Goal: Find specific page/section: Find specific page/section

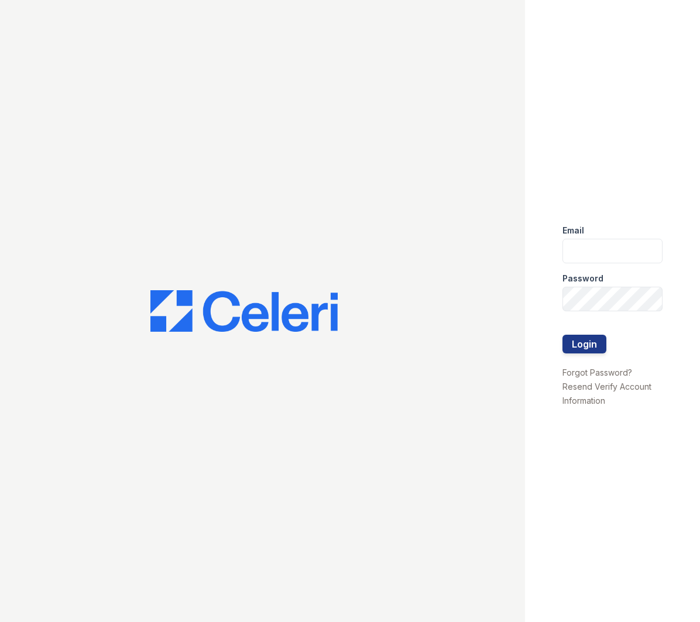
click at [354, 219] on div at bounding box center [262, 311] width 525 height 622
click at [318, 122] on div at bounding box center [262, 311] width 525 height 622
type input "apps2@av1m.com"
click at [582, 347] on button "Login" at bounding box center [584, 344] width 44 height 19
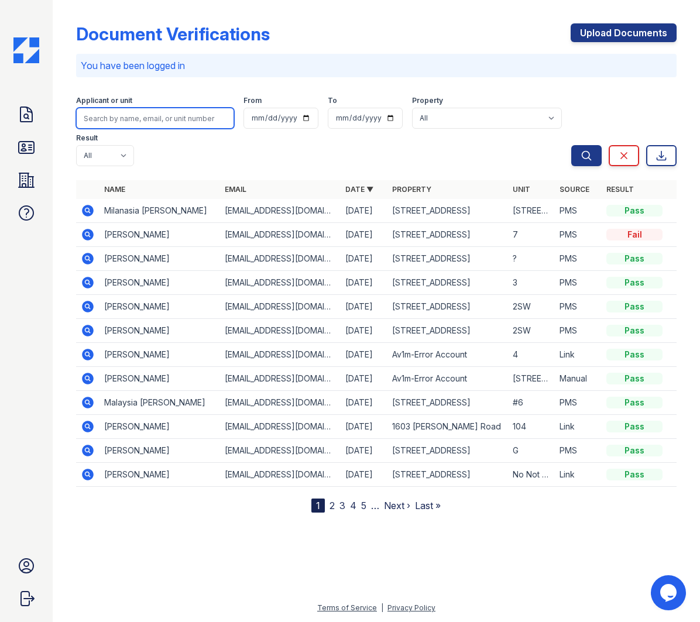
click at [191, 112] on input "search" at bounding box center [155, 118] width 158 height 21
type input "coral"
click at [571, 145] on button "Search" at bounding box center [586, 155] width 30 height 21
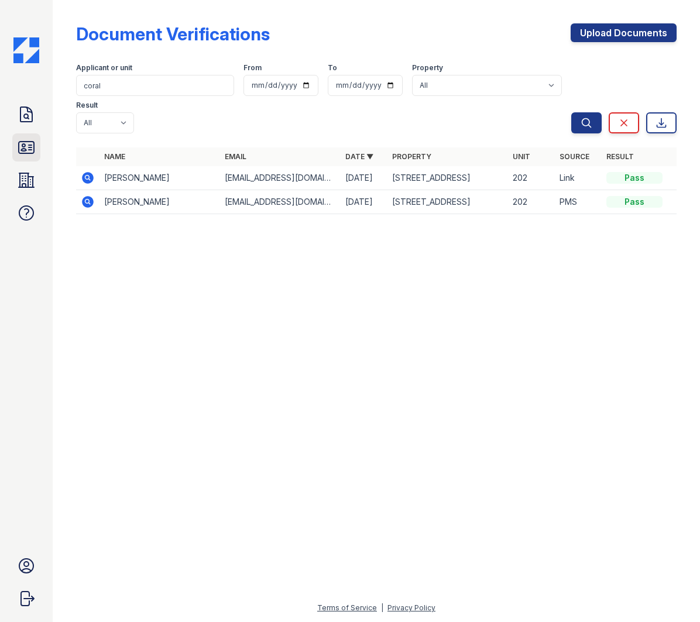
click at [23, 150] on icon at bounding box center [26, 147] width 19 height 19
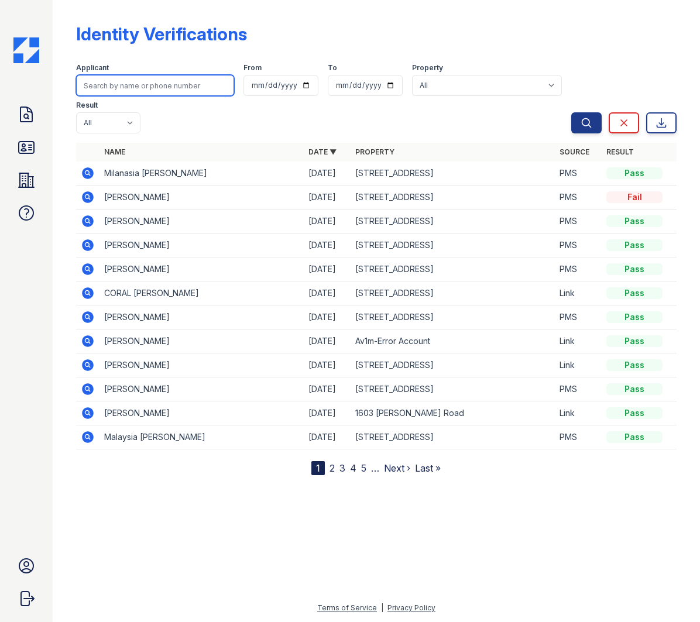
click at [119, 88] on input "search" at bounding box center [155, 85] width 158 height 21
type input "coral"
click at [571, 112] on button "Search" at bounding box center [586, 122] width 30 height 21
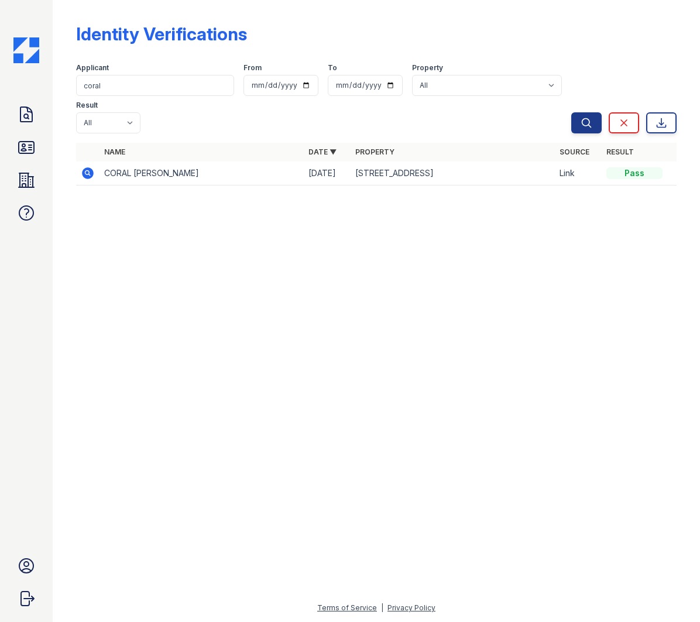
click at [90, 174] on icon at bounding box center [88, 173] width 12 height 12
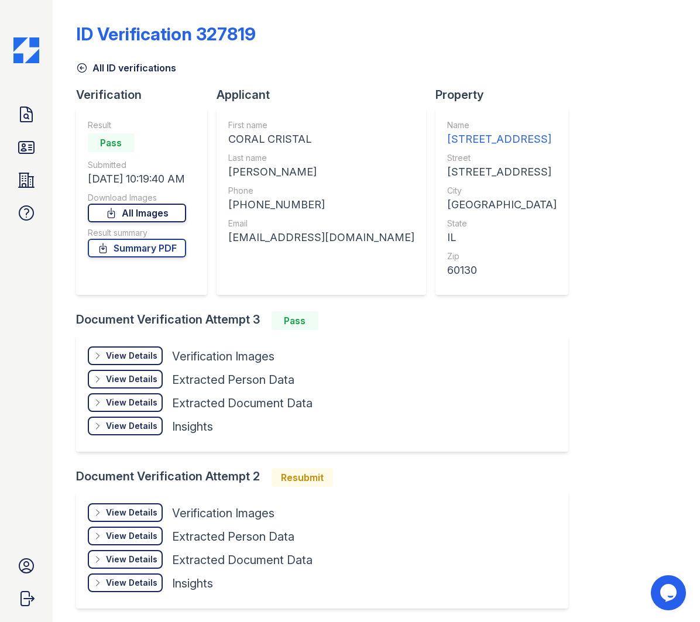
click at [139, 215] on link "All Images" at bounding box center [137, 213] width 98 height 19
click at [157, 252] on link "Summary PDF" at bounding box center [137, 248] width 98 height 19
click at [32, 119] on icon at bounding box center [26, 114] width 12 height 15
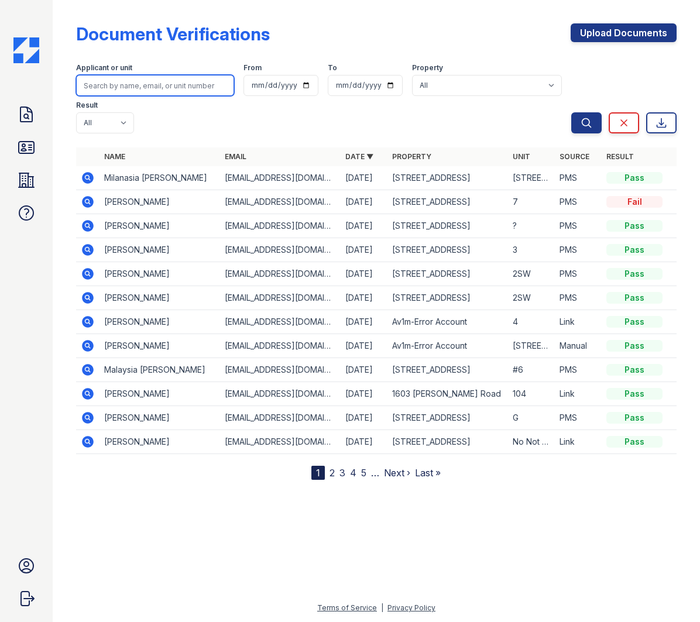
click at [145, 83] on input "search" at bounding box center [155, 85] width 158 height 21
type input "sarah"
click at [571, 112] on button "Search" at bounding box center [586, 122] width 30 height 21
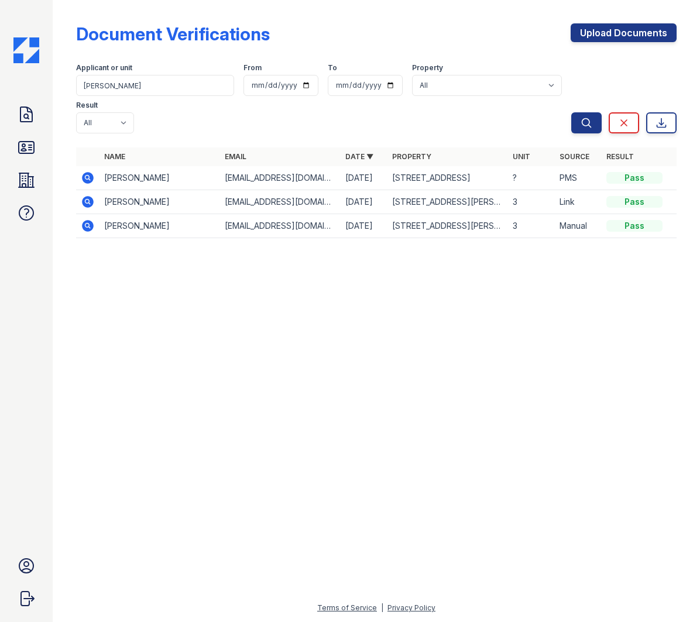
click at [88, 179] on icon at bounding box center [88, 178] width 14 height 14
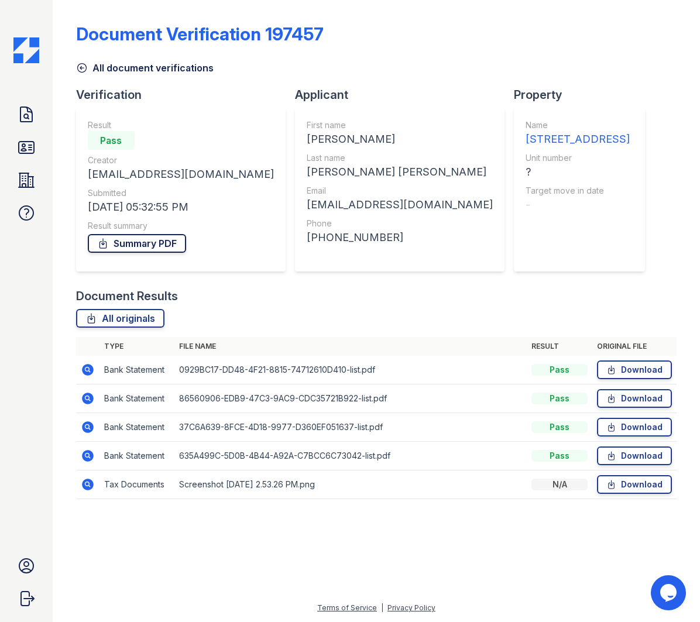
click at [155, 247] on link "Summary PDF" at bounding box center [137, 243] width 98 height 19
click at [132, 321] on link "All originals" at bounding box center [120, 318] width 88 height 19
click at [23, 150] on icon at bounding box center [26, 148] width 15 height 12
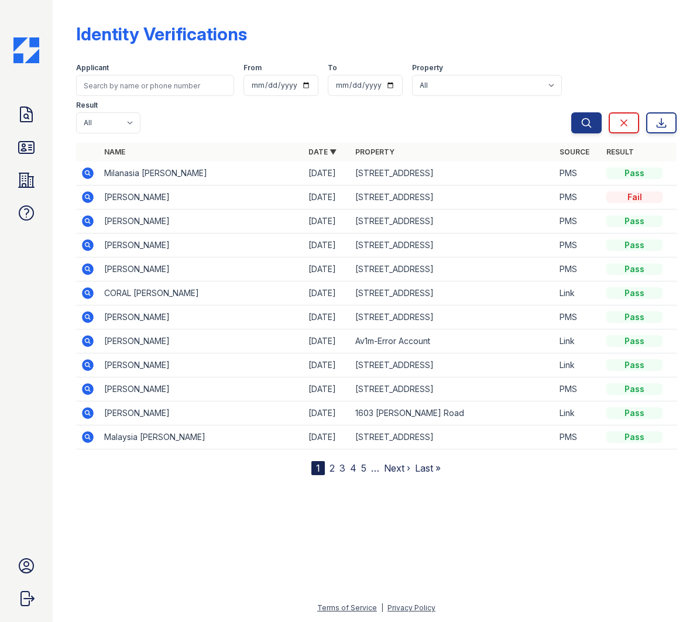
click at [26, 149] on icon at bounding box center [26, 148] width 15 height 12
type input "SArah"
click at [571, 112] on button "Search" at bounding box center [586, 122] width 30 height 21
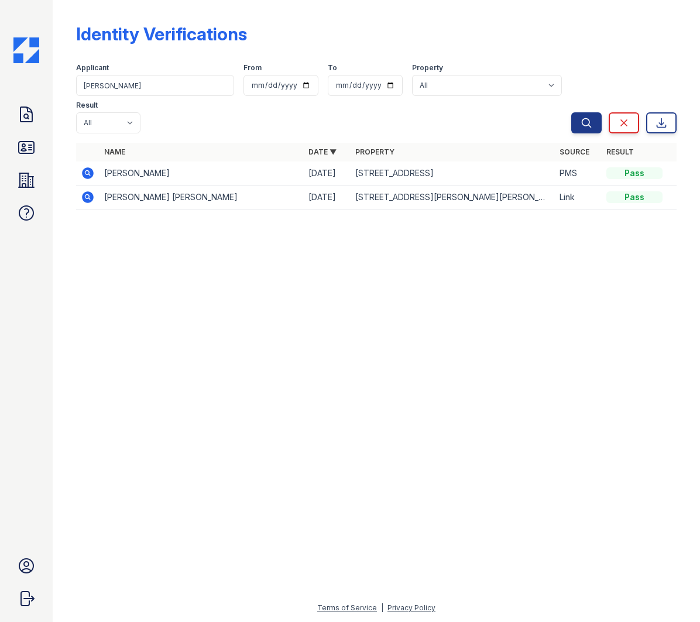
click at [89, 175] on icon at bounding box center [88, 173] width 12 height 12
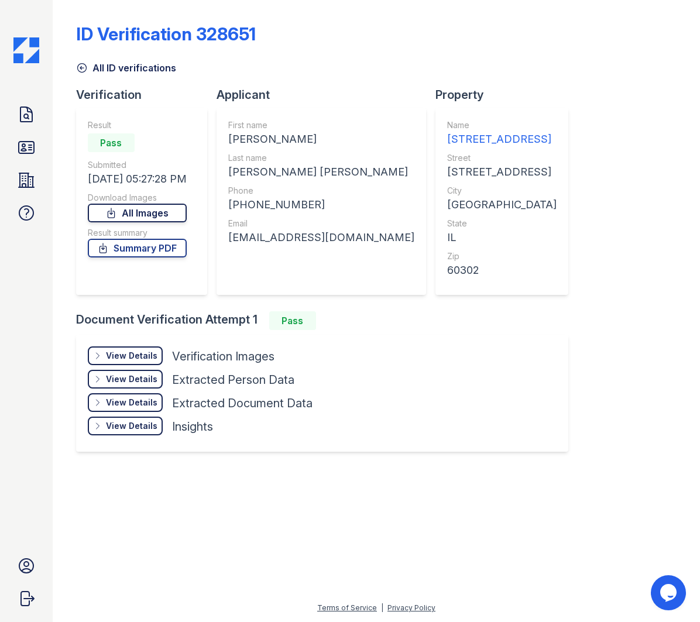
click at [153, 215] on link "All Images" at bounding box center [137, 213] width 99 height 19
click at [143, 250] on link "Summary PDF" at bounding box center [137, 248] width 99 height 19
click at [24, 116] on icon at bounding box center [26, 114] width 12 height 15
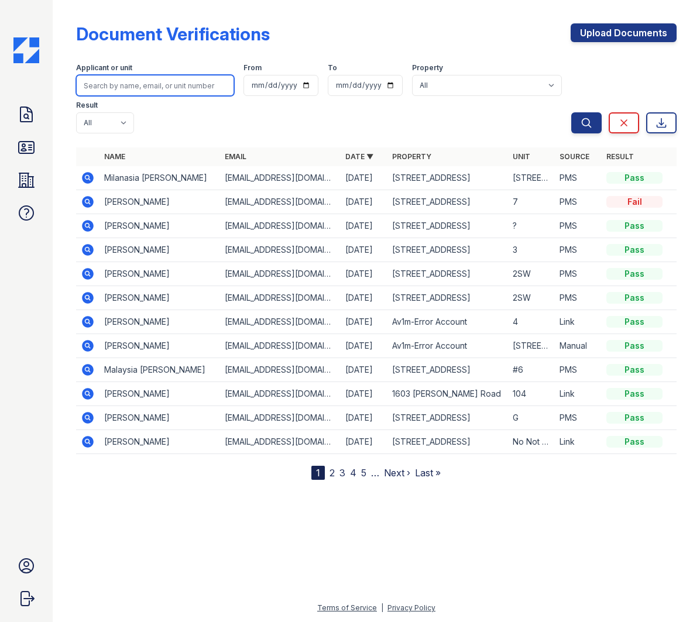
click at [132, 90] on input "search" at bounding box center [155, 85] width 158 height 21
type input "Pedro"
click at [571, 112] on button "Search" at bounding box center [586, 122] width 30 height 21
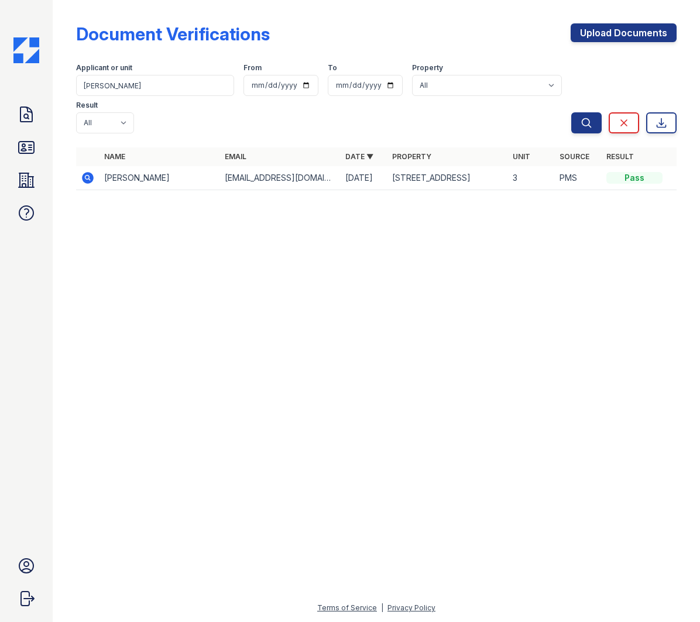
click at [87, 175] on icon at bounding box center [88, 178] width 14 height 14
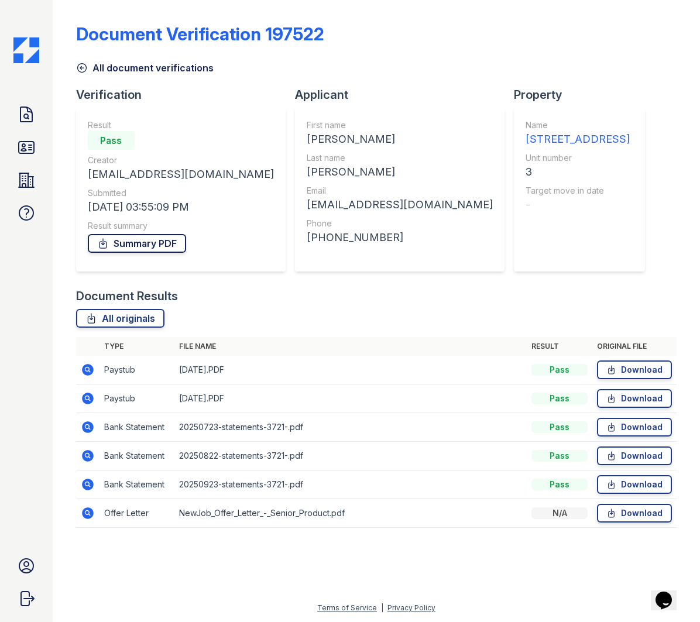
click at [143, 249] on link "Summary PDF" at bounding box center [137, 243] width 98 height 19
click at [118, 315] on link "All originals" at bounding box center [120, 318] width 88 height 19
click at [117, 316] on link "All originals" at bounding box center [120, 318] width 88 height 19
click at [28, 150] on icon at bounding box center [26, 147] width 19 height 19
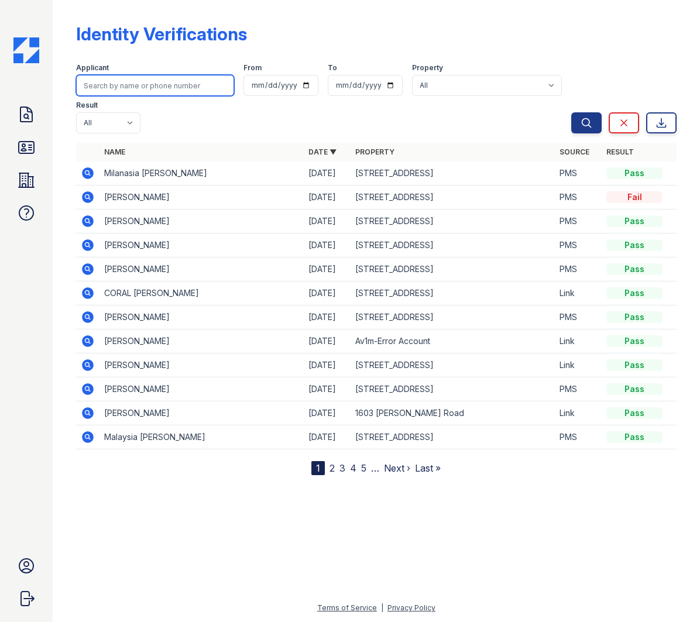
click at [131, 81] on input "search" at bounding box center [155, 85] width 158 height 21
type input "Pedro"
click at [571, 112] on button "Search" at bounding box center [586, 122] width 30 height 21
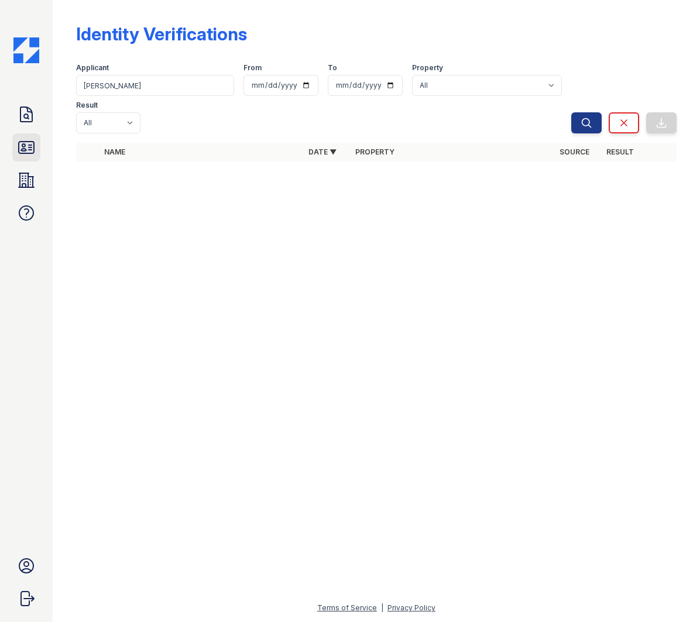
click at [32, 144] on icon at bounding box center [26, 147] width 19 height 19
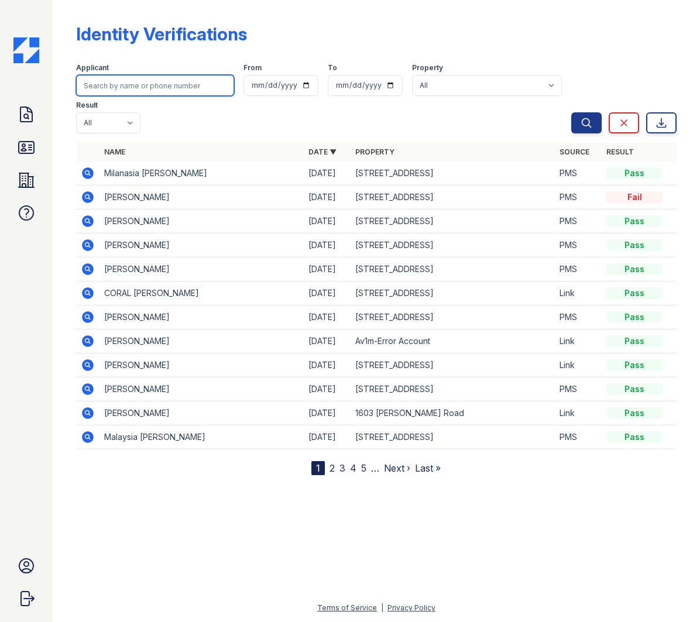
click at [150, 85] on input "search" at bounding box center [155, 85] width 158 height 21
type input "Pedro"
click at [571, 112] on button "Search" at bounding box center [586, 122] width 30 height 21
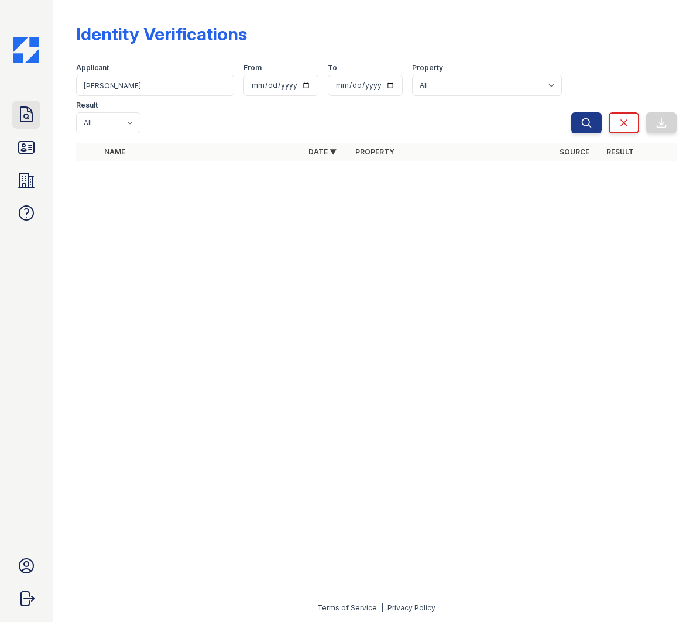
click at [26, 122] on icon at bounding box center [26, 114] width 12 height 15
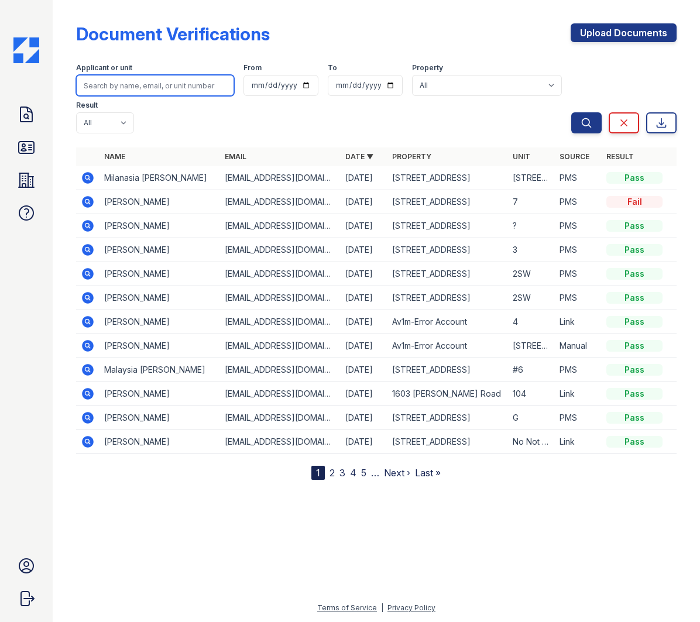
click at [141, 93] on input "search" at bounding box center [155, 85] width 158 height 21
type input "6605"
click at [33, 183] on icon at bounding box center [26, 180] width 15 height 14
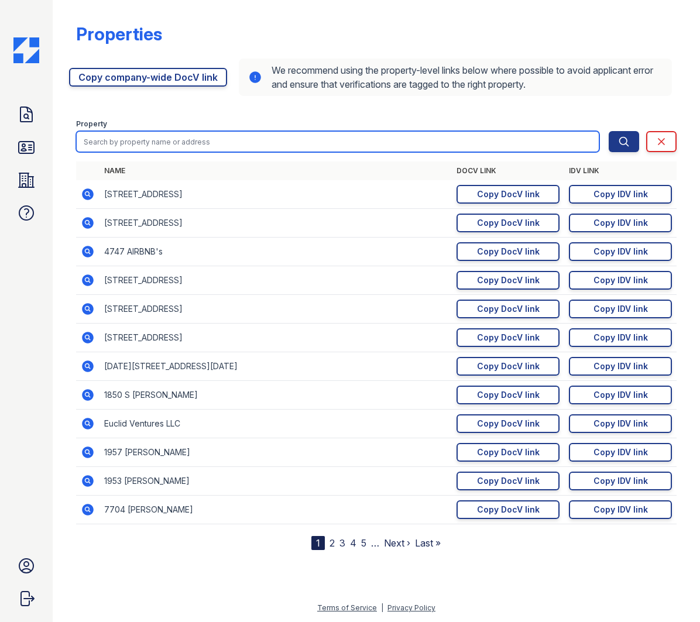
click at [115, 145] on input "search" at bounding box center [337, 141] width 523 height 21
type input "6605"
click at [609, 131] on button "Search" at bounding box center [624, 141] width 30 height 21
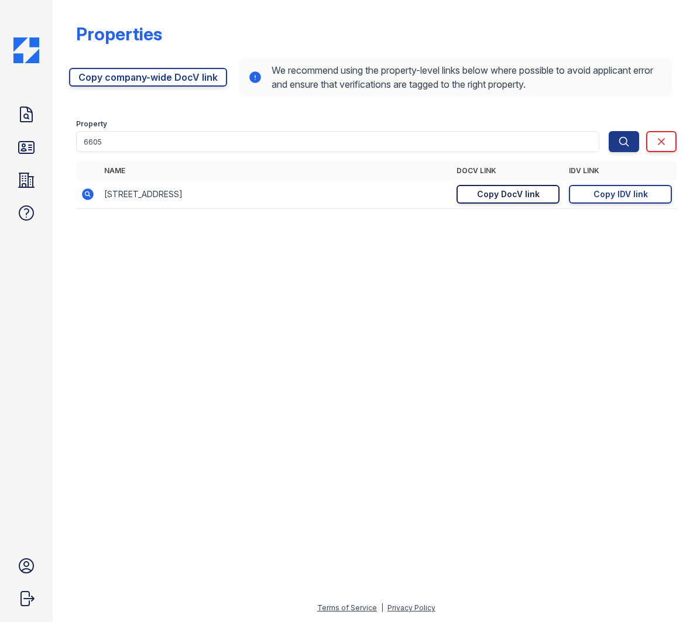
click at [496, 195] on div "Copy DocV link" at bounding box center [508, 194] width 63 height 12
click at [639, 190] on div "Copy IDV link" at bounding box center [621, 194] width 54 height 12
click at [495, 197] on div "Copy DocV link" at bounding box center [508, 194] width 63 height 12
click at [596, 199] on div "Copy IDV link" at bounding box center [621, 194] width 54 height 12
click at [537, 193] on div "Copy DocV link" at bounding box center [508, 194] width 63 height 12
